Goal: Information Seeking & Learning: Learn about a topic

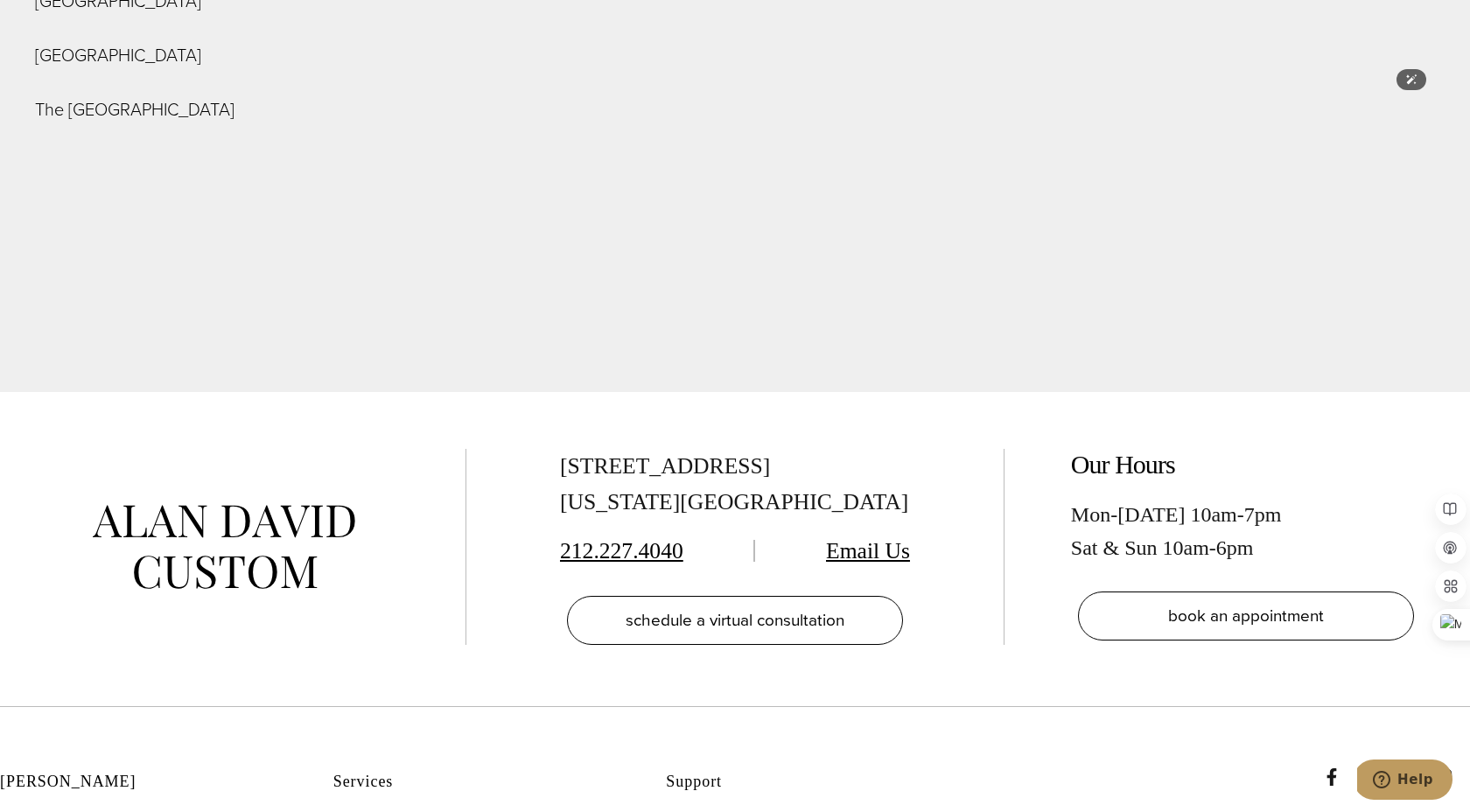
scroll to position [6613, 0]
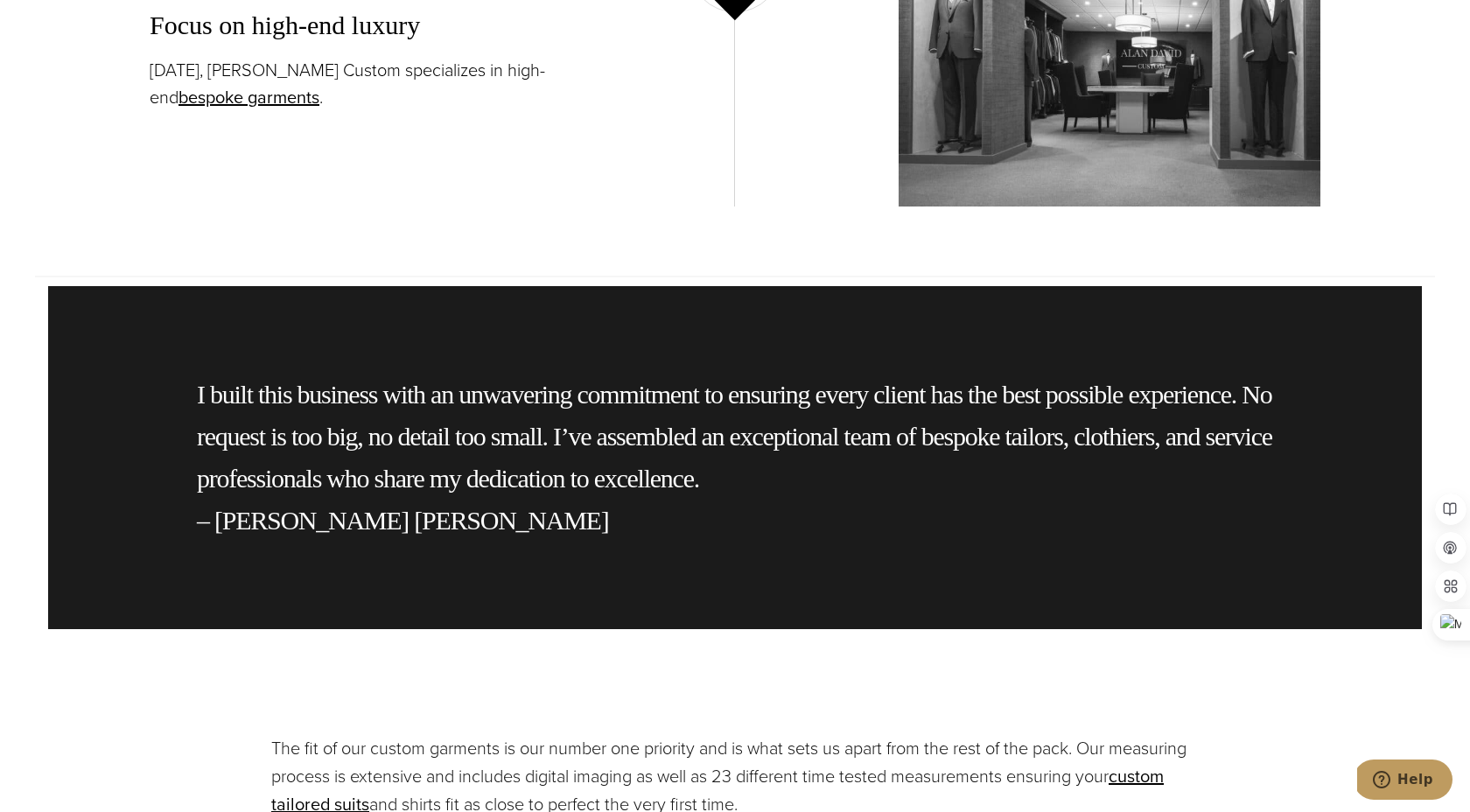
scroll to position [3701, 0]
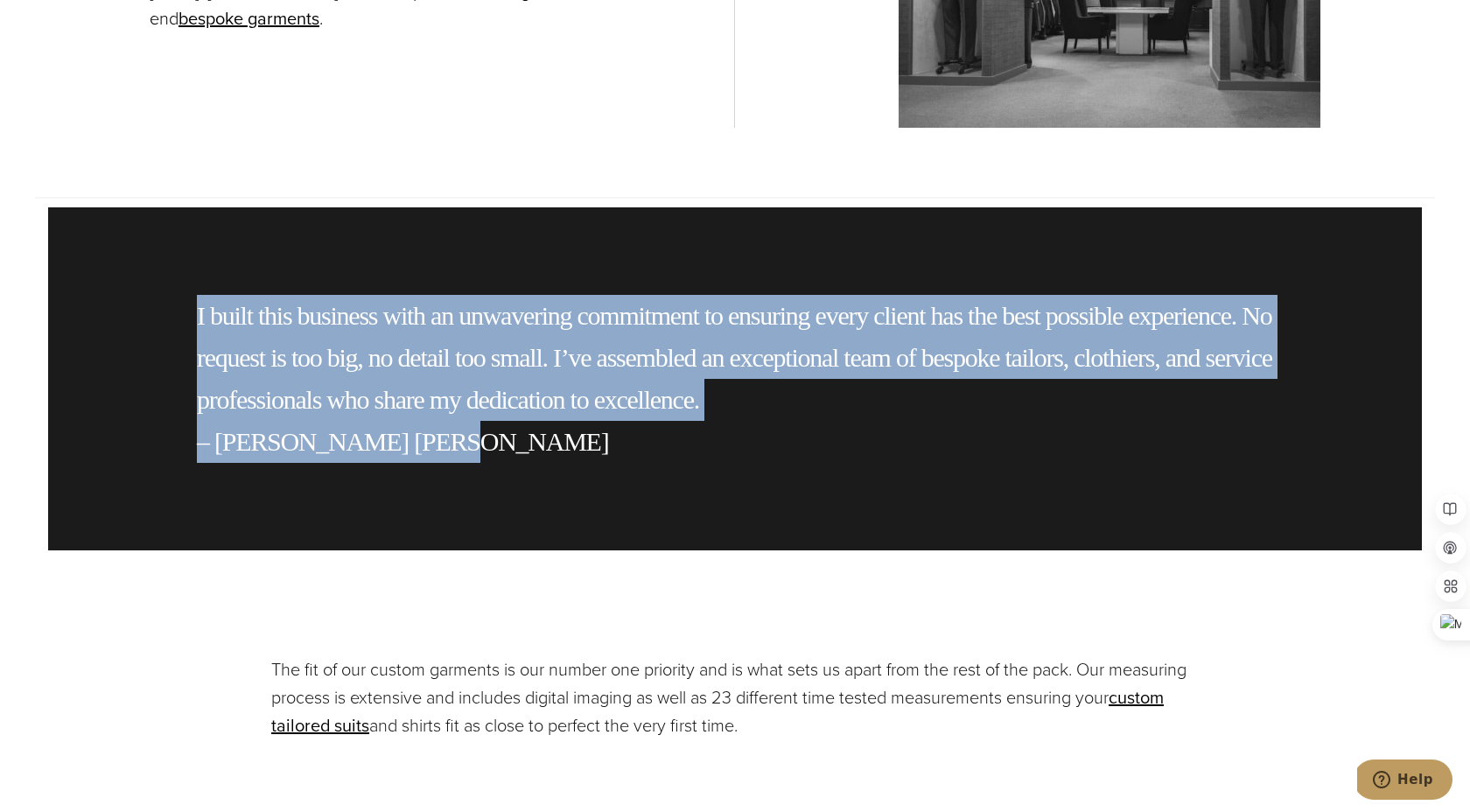
drag, startPoint x: 199, startPoint y: 310, endPoint x: 437, endPoint y: 431, distance: 267.0
click at [437, 431] on p "I built this business with an unwavering commitment to ensuring every client ha…" at bounding box center [735, 379] width 1077 height 168
copy p "I built this business with an unwavering commitment to ensuring every client ha…"
